Goal: Task Accomplishment & Management: Use online tool/utility

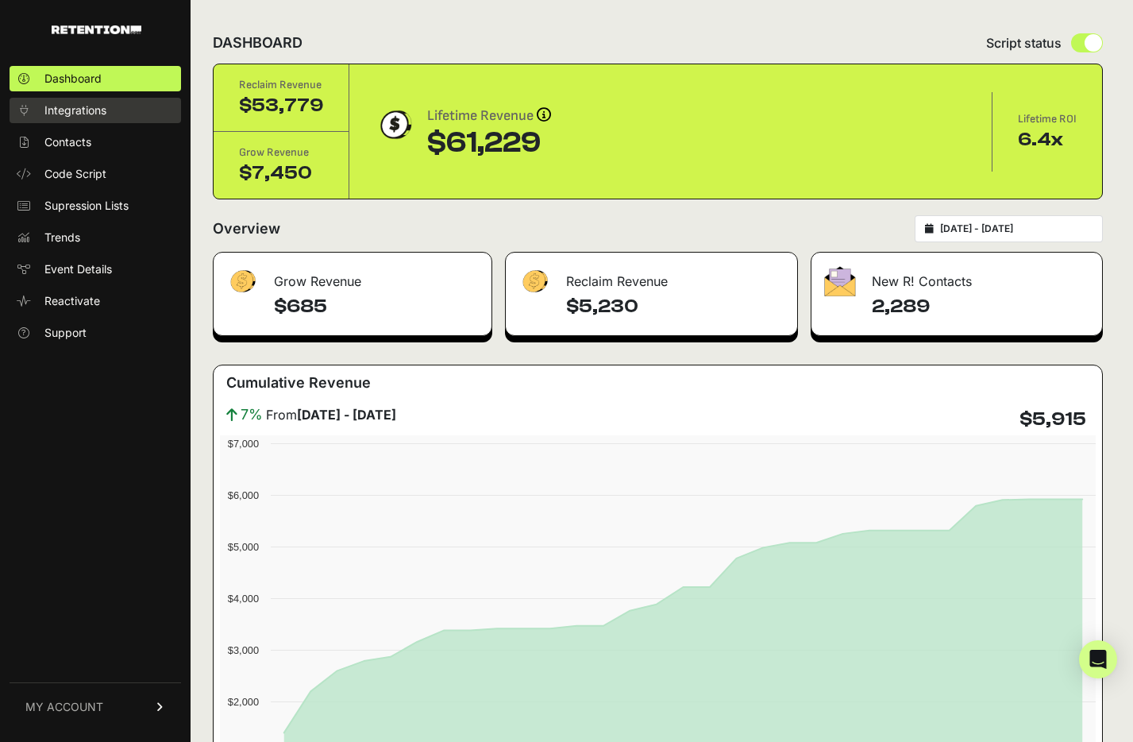
click at [75, 110] on span "Integrations" at bounding box center [75, 110] width 62 height 16
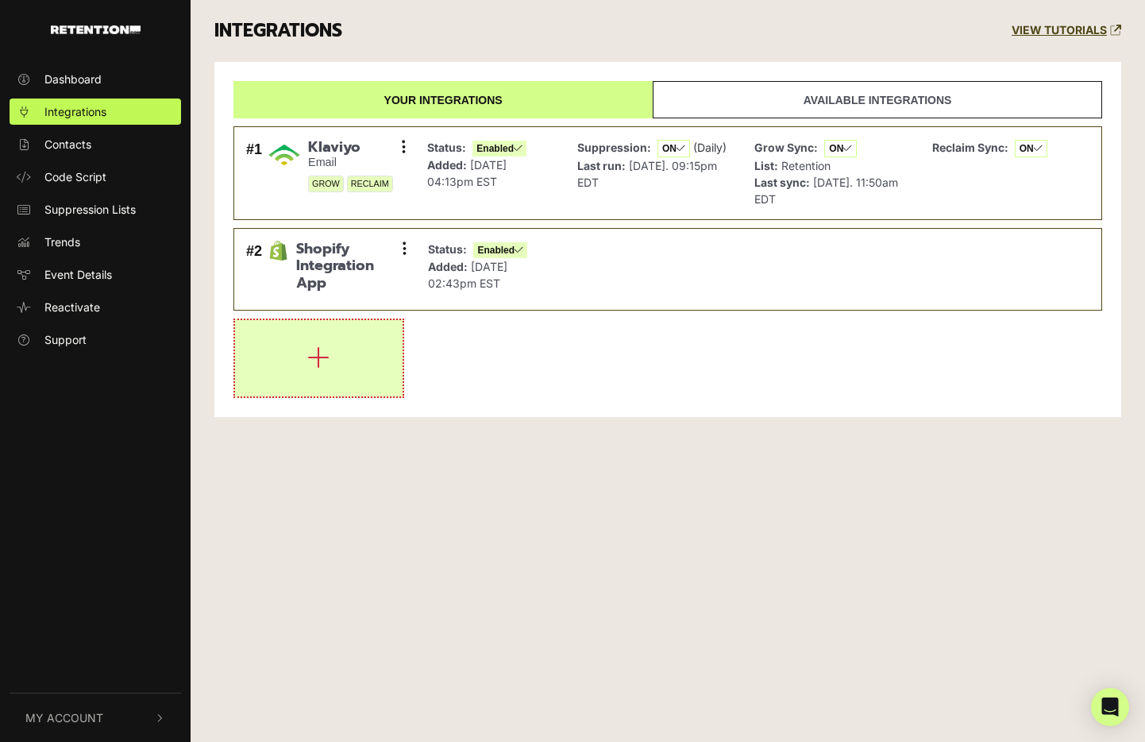
click at [316, 362] on icon "button" at bounding box center [318, 357] width 22 height 25
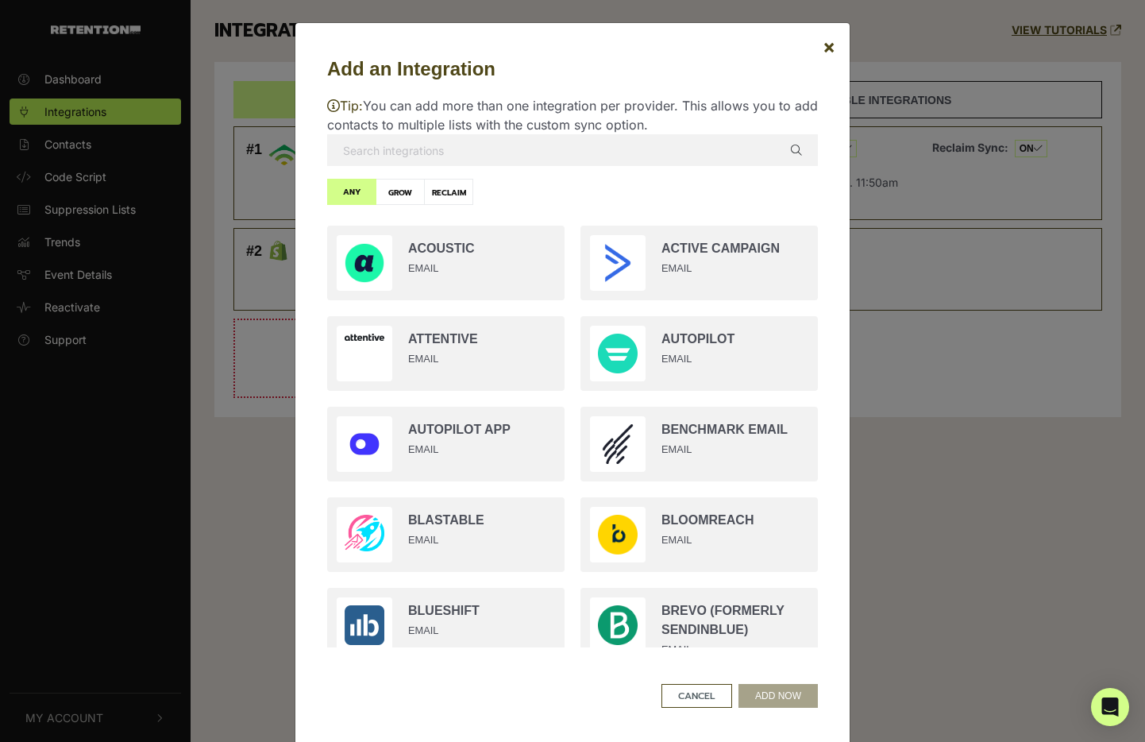
click at [453, 154] on input "text" at bounding box center [572, 150] width 491 height 32
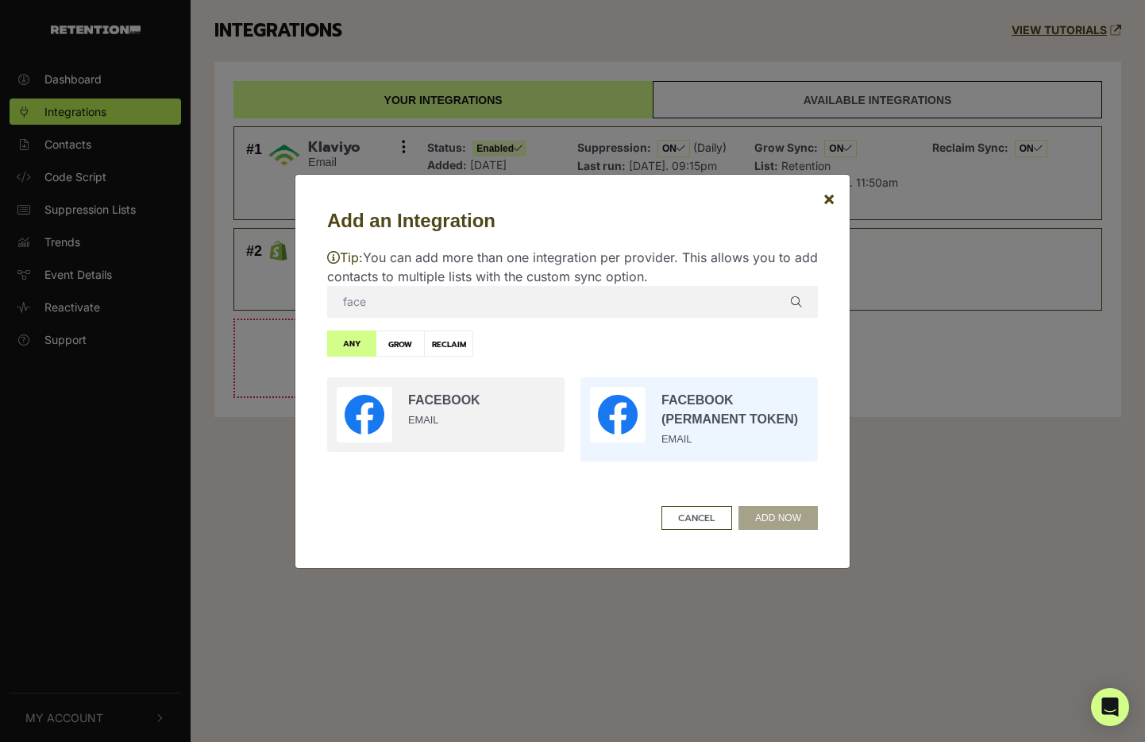
type input "face"
click at [736, 428] on input "radio" at bounding box center [699, 419] width 253 height 100
radio input "true"
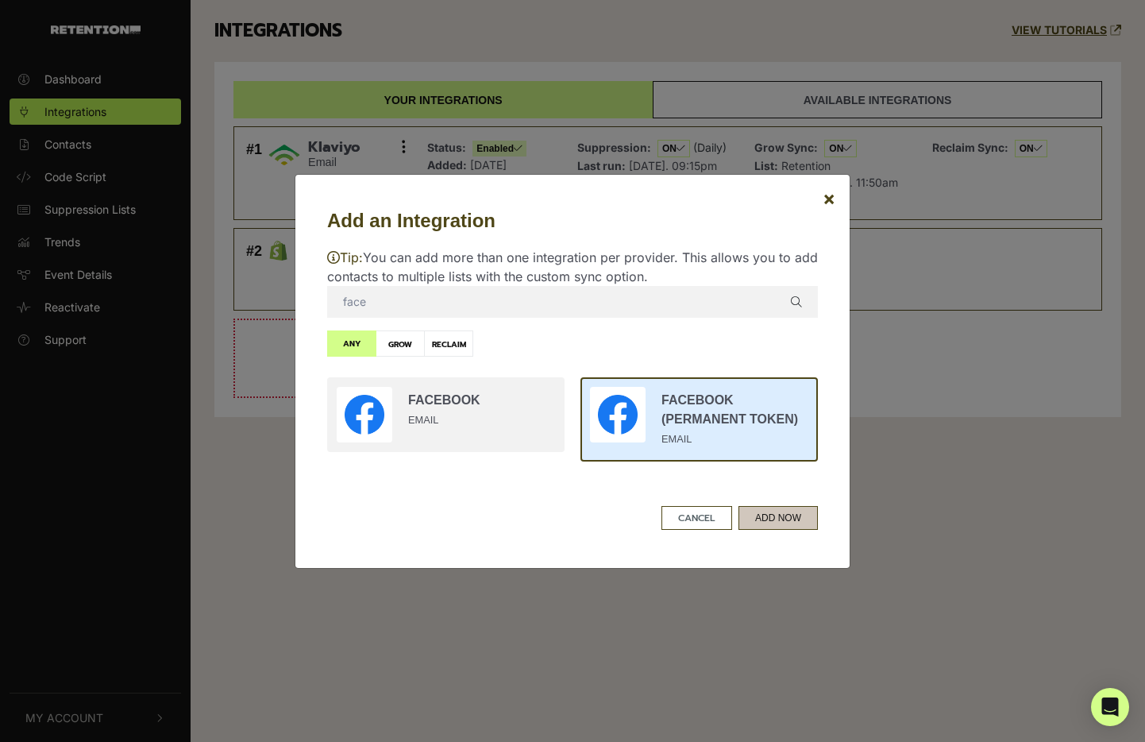
click at [756, 519] on button "ADD NOW" at bounding box center [778, 518] width 79 height 24
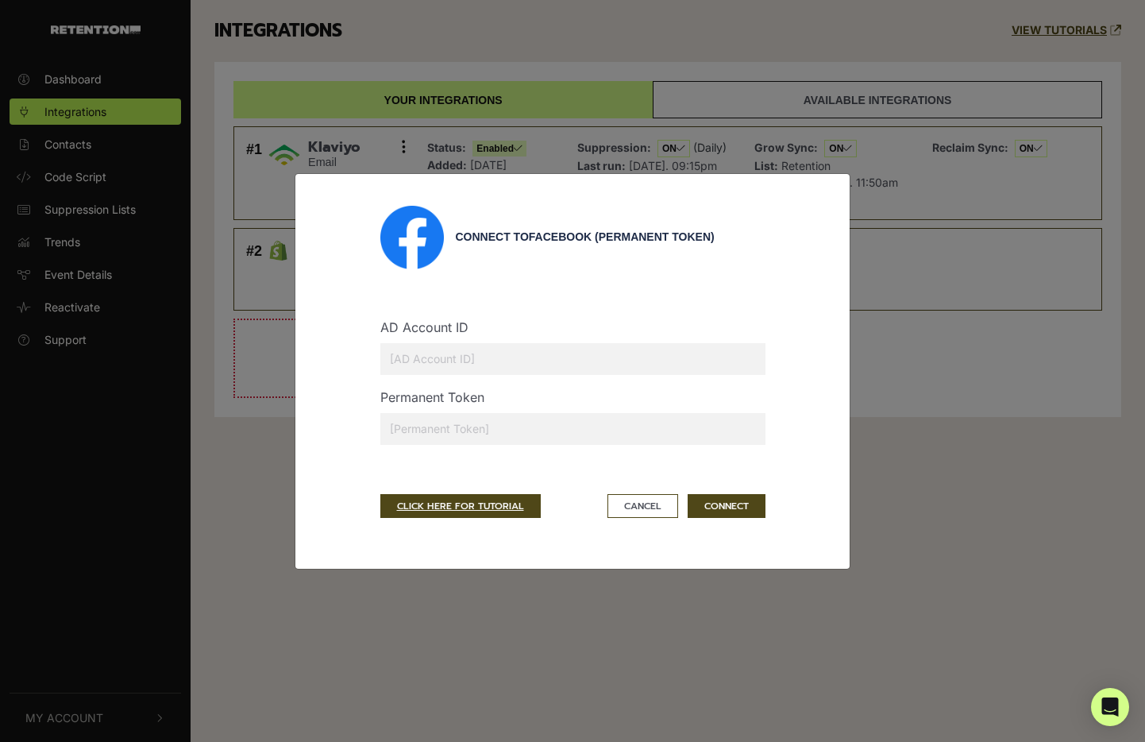
click at [443, 362] on input "text" at bounding box center [572, 359] width 385 height 32
paste input "[CREDIT_CARD_NUMBER]"
type input "[CREDIT_CARD_NUMBER]"
click at [465, 430] on input "text" at bounding box center [572, 429] width 385 height 32
paste input "EAAL8hAurFqQBPpTgZBUoVLPAwkAVaBzXX9WzfzsMxH34zmlZAxuadB2KhbPI3MEZBGgrgwiOp7gI5v…"
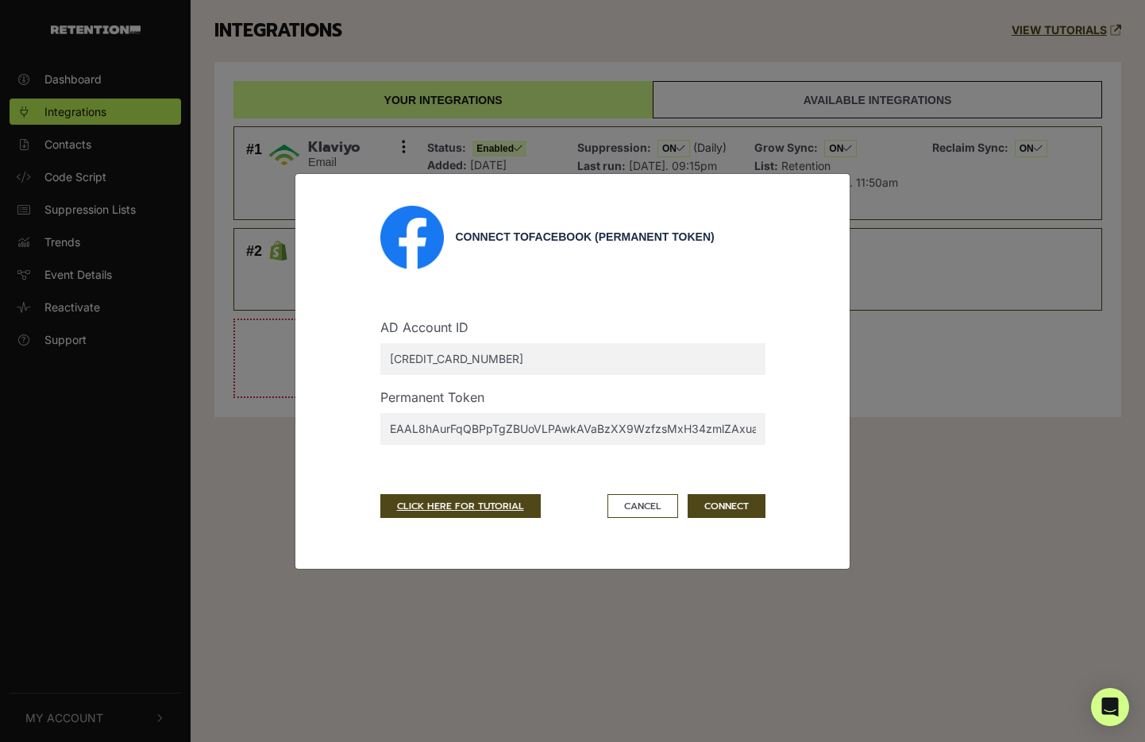
scroll to position [0, 1007]
type input "EAAL8hAurFqQBPpTgZBUoVLPAwkAVaBzXX9WzfzsMxH34zmlZAxuadB2KhbPI3MEZBGgrgwiOp7gI5v…"
click at [711, 508] on button "CONNECT" at bounding box center [727, 506] width 78 height 24
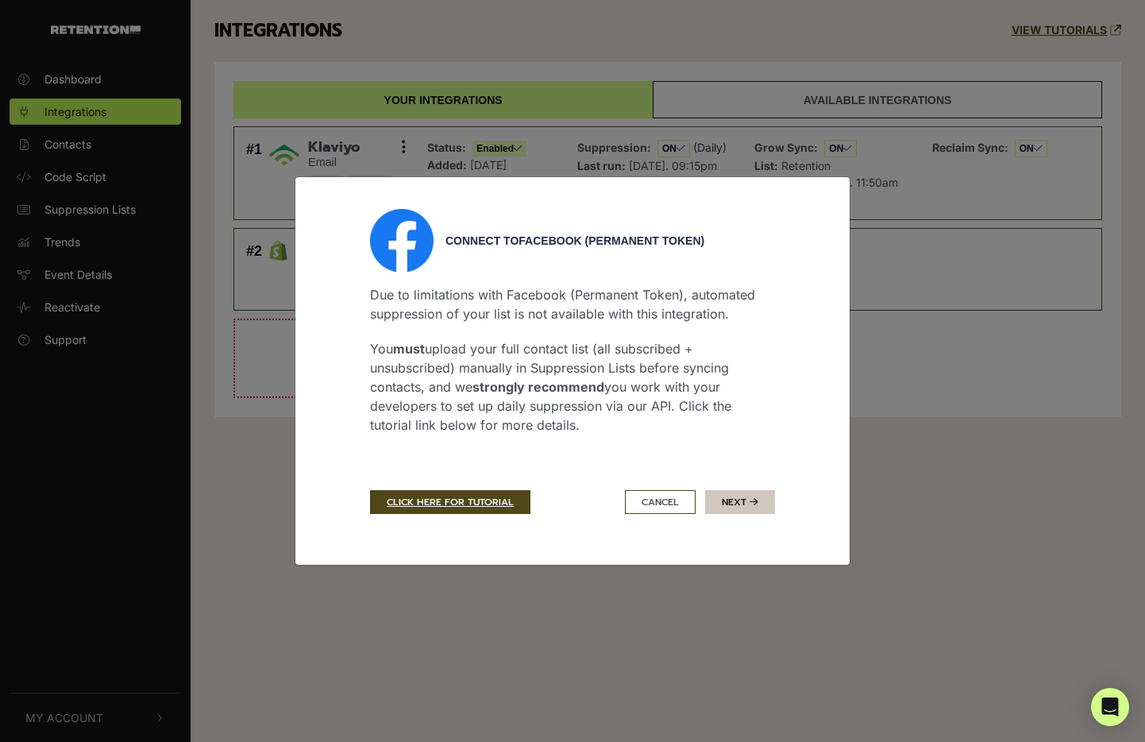
click at [750, 511] on button "Next" at bounding box center [740, 502] width 70 height 24
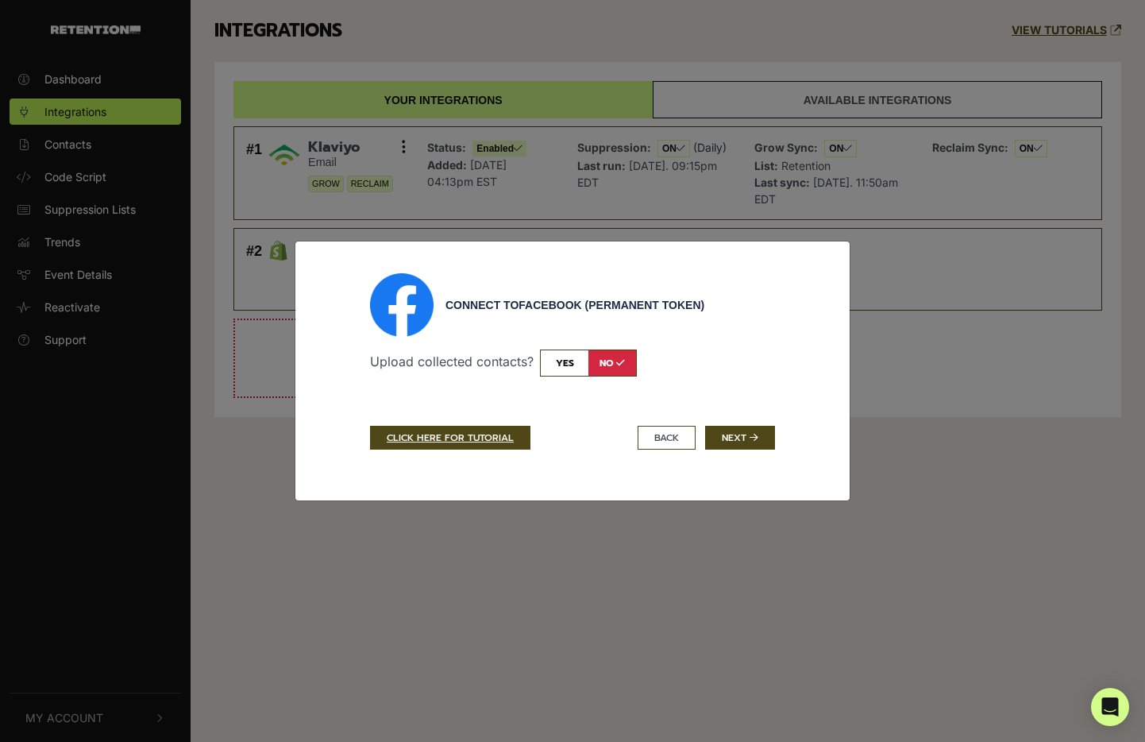
click at [572, 369] on input "checkbox" at bounding box center [588, 362] width 97 height 27
checkbox input "true"
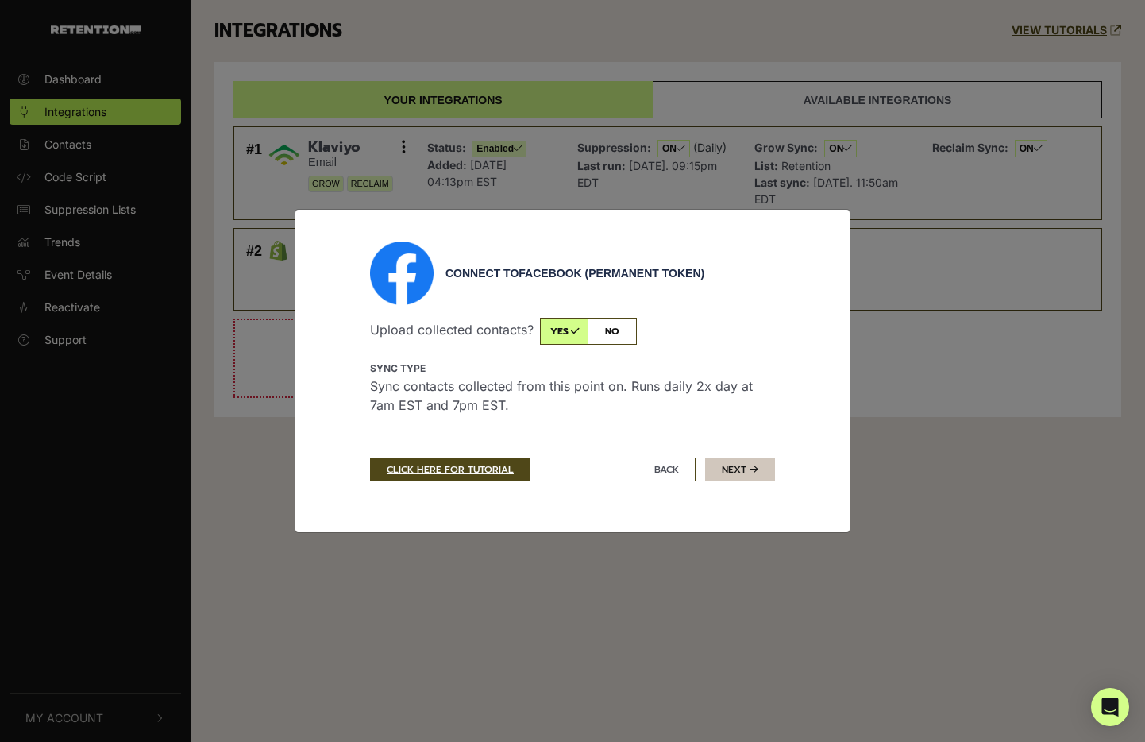
click at [750, 466] on icon "submit" at bounding box center [754, 470] width 9 height 10
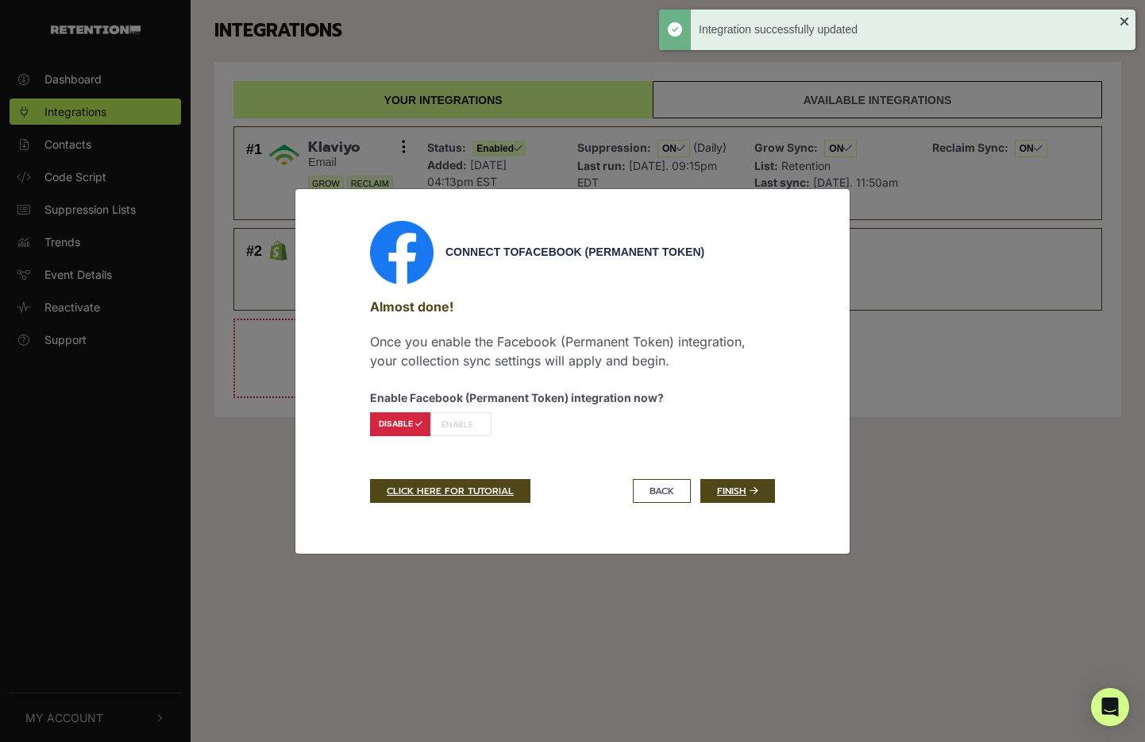
click at [469, 425] on label "ENABLE" at bounding box center [460, 424] width 61 height 24
click at [724, 489] on link "Finish" at bounding box center [737, 491] width 75 height 24
